Goal: Task Accomplishment & Management: Use online tool/utility

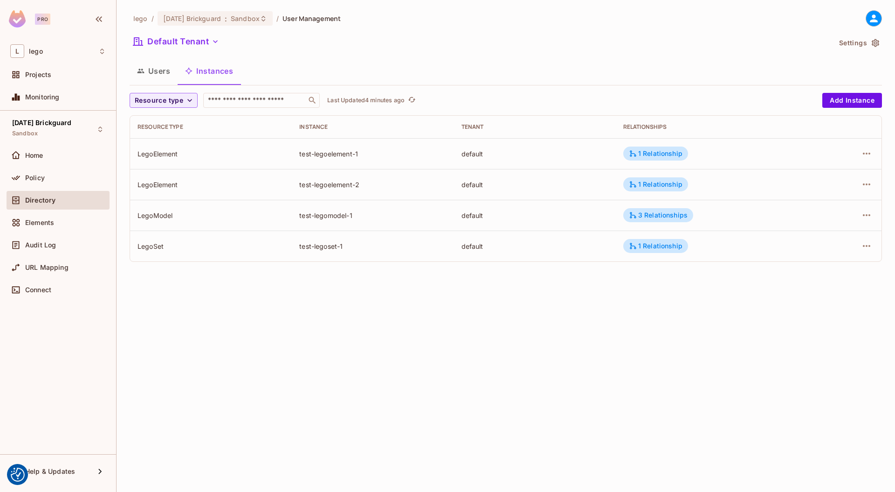
click at [864, 43] on button "Settings" at bounding box center [859, 42] width 47 height 15
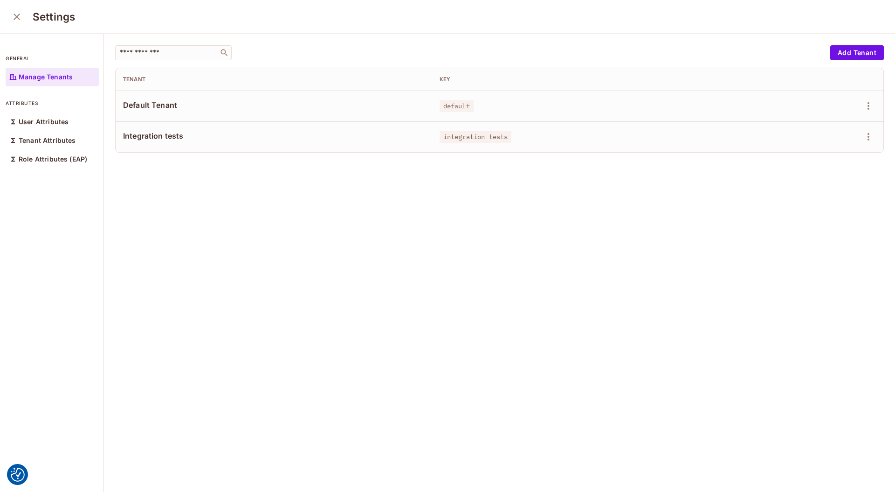
click at [14, 14] on icon "close" at bounding box center [16, 16] width 11 height 11
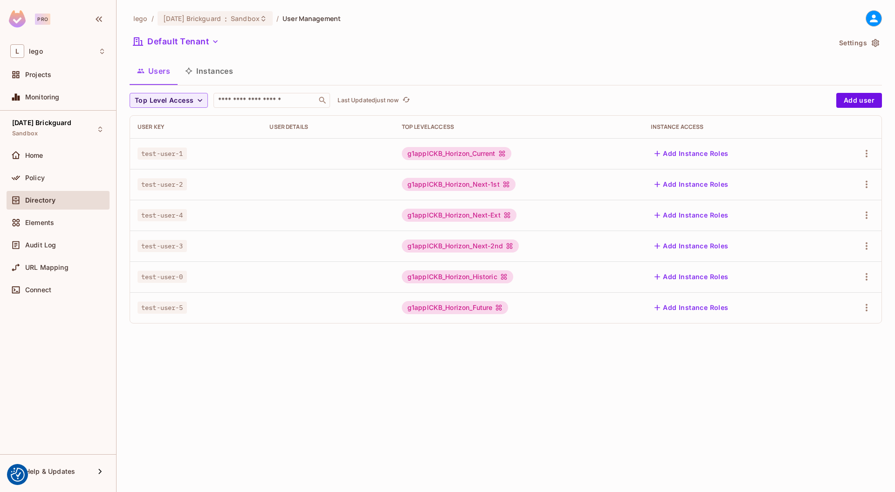
click at [873, 25] on div at bounding box center [874, 18] width 16 height 16
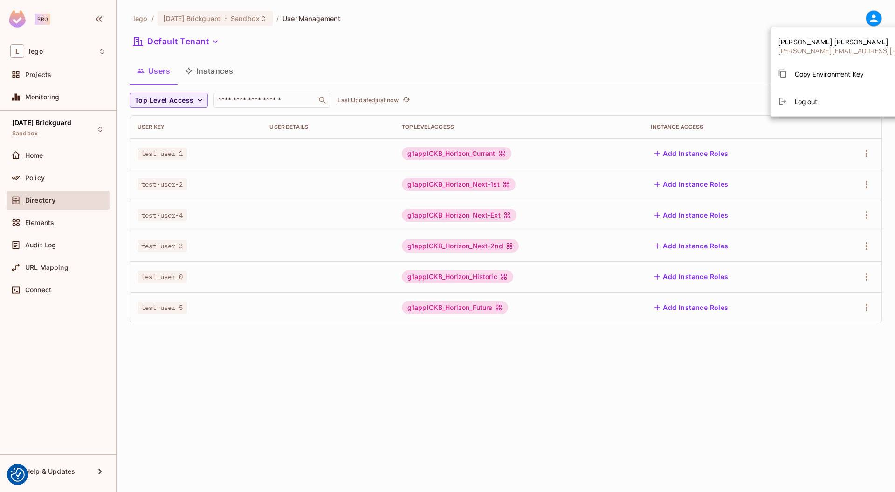
click at [801, 76] on span "Copy Environment Key" at bounding box center [829, 73] width 69 height 9
